Goal: Information Seeking & Learning: Learn about a topic

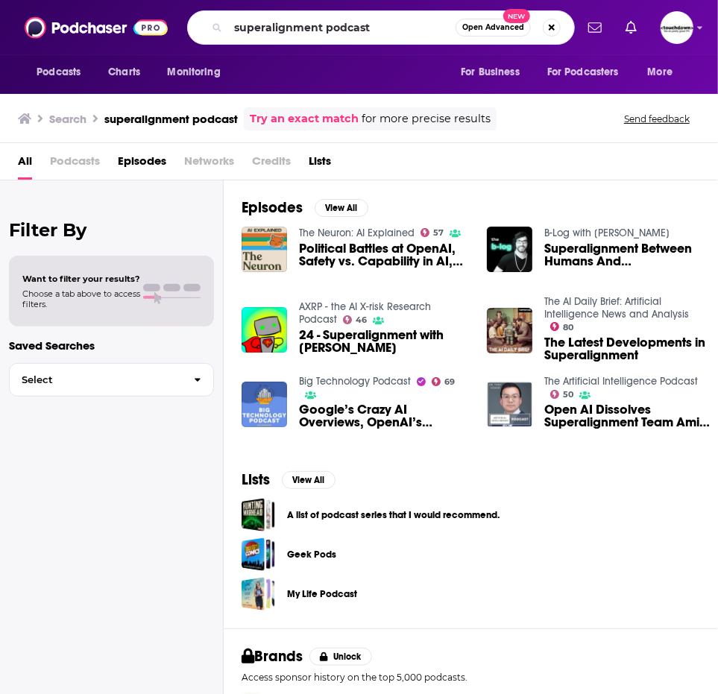
click at [189, 27] on div "superalignment podcast Open Advanced New" at bounding box center [381, 27] width 388 height 34
type input "marketing millenials"
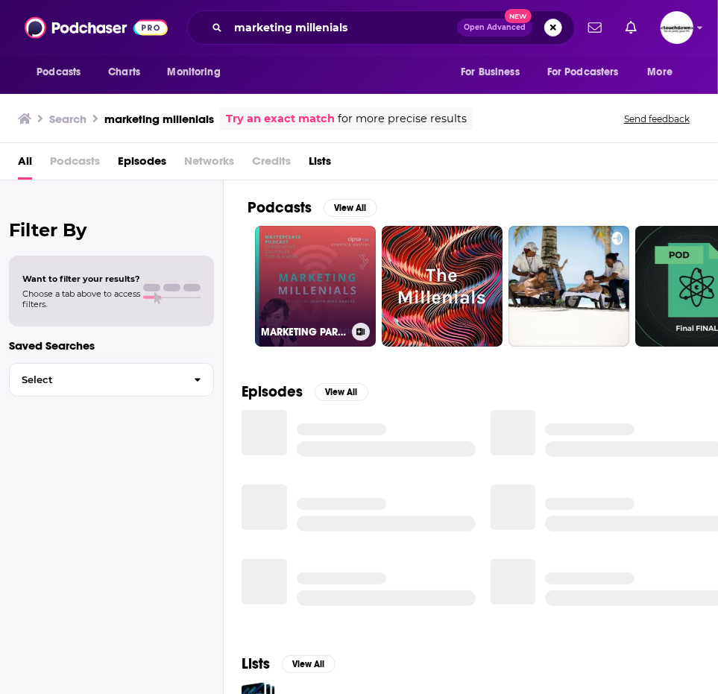
click at [300, 286] on link "MARKETING PARA MILLENIALS" at bounding box center [315, 286] width 121 height 121
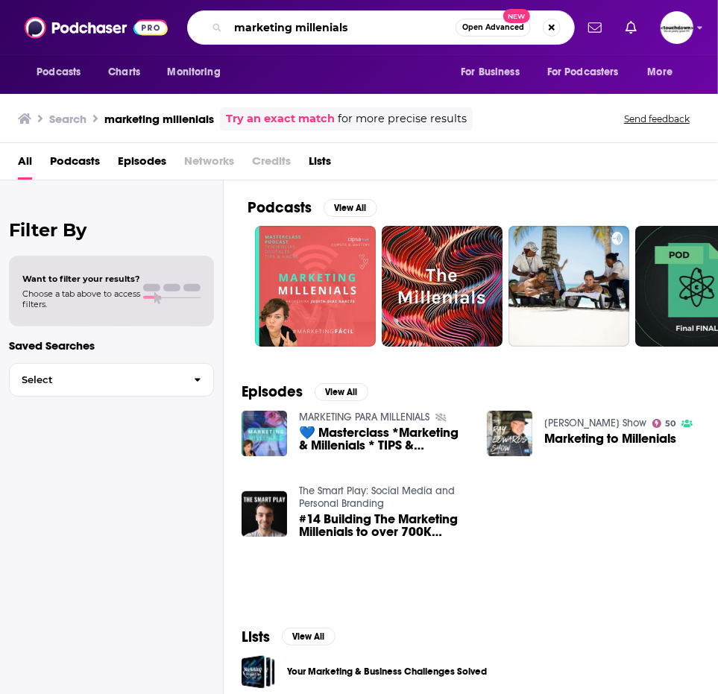
click at [232, 26] on input "marketing millenials" at bounding box center [341, 28] width 227 height 24
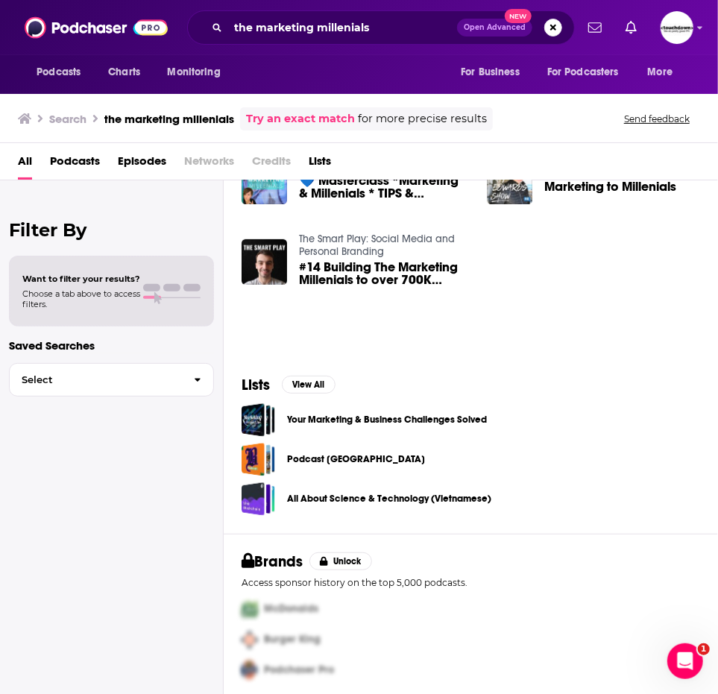
scroll to position [257, 0]
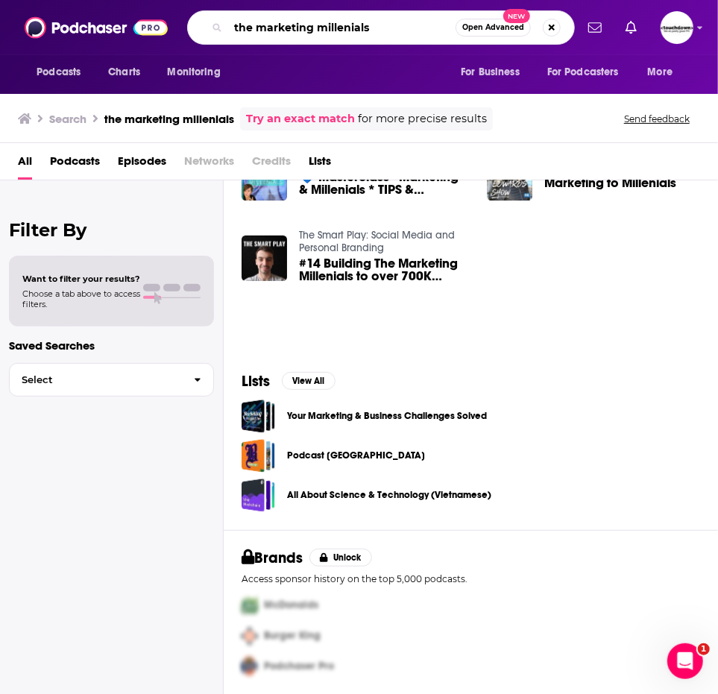
click at [401, 28] on input "the marketing millenials" at bounding box center [341, 28] width 227 height 24
click at [348, 28] on input "the marketing millenials [PERSON_NAME]" at bounding box center [341, 28] width 227 height 24
type input "the marketing millennials [PERSON_NAME]"
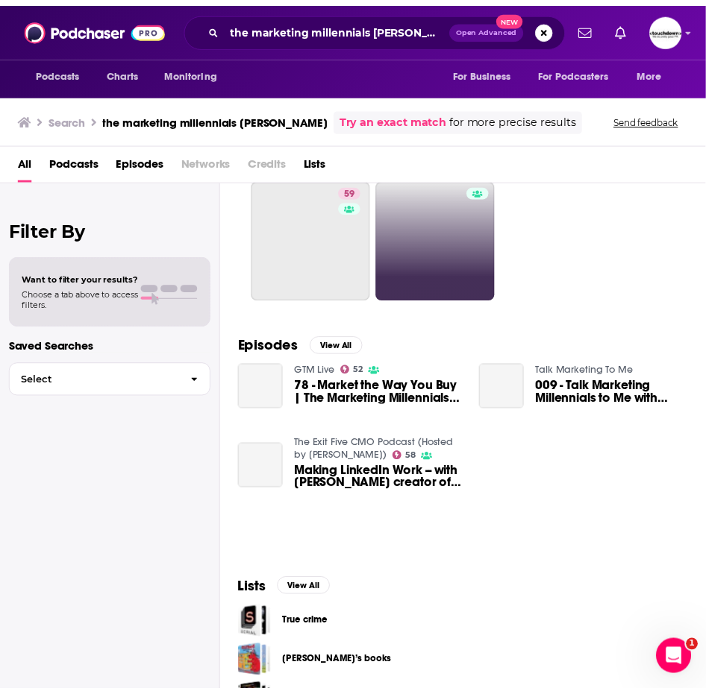
scroll to position [8, 0]
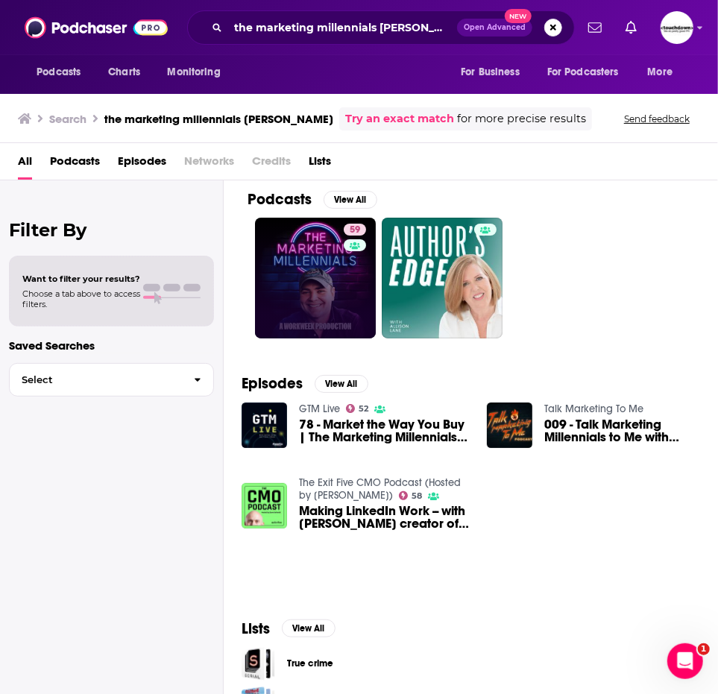
click at [333, 261] on link "59" at bounding box center [315, 278] width 121 height 121
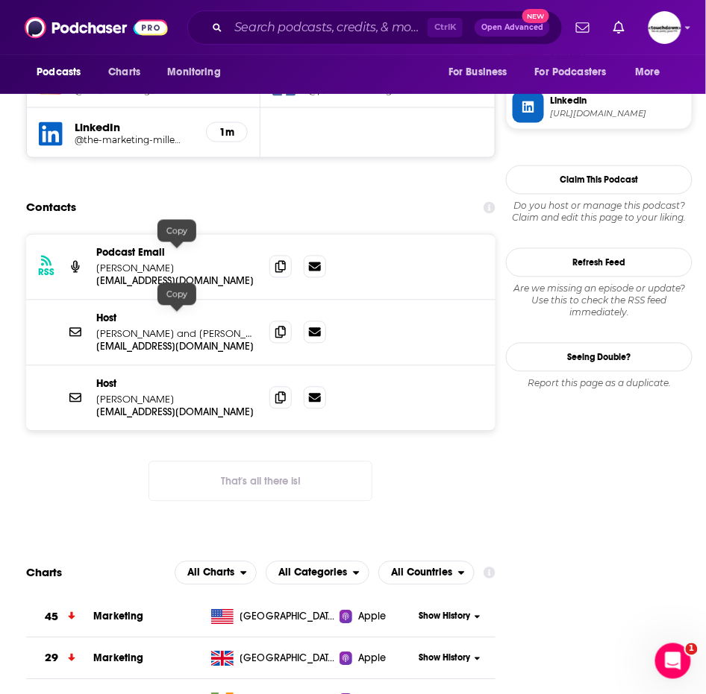
scroll to position [1408, 0]
